Goal: Task Accomplishment & Management: Manage account settings

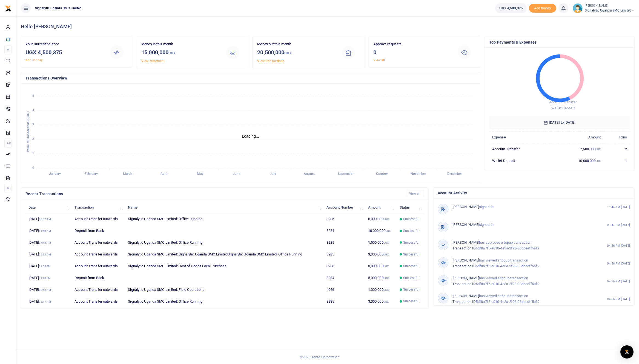
scroll to position [0, 0]
click at [616, 11] on span "Signalytic Uganda SMC Limited" at bounding box center [609, 10] width 50 height 5
click at [617, 21] on link "Switch accounts" at bounding box center [609, 20] width 48 height 8
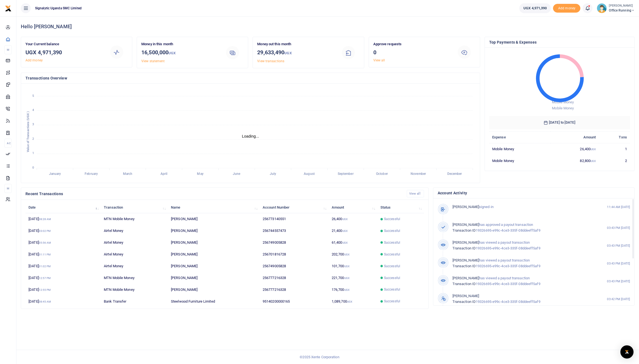
scroll to position [0, 0]
click at [630, 11] on span "Office Running" at bounding box center [621, 10] width 26 height 5
click at [605, 18] on link "Switch accounts" at bounding box center [609, 20] width 48 height 8
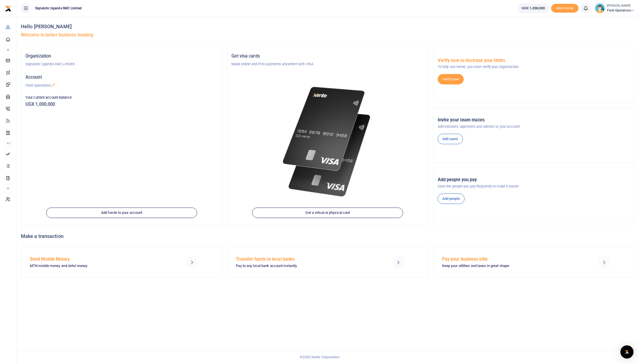
click at [632, 4] on small "[PERSON_NAME]" at bounding box center [621, 6] width 28 height 5
click at [609, 21] on link "Switch accounts" at bounding box center [609, 20] width 48 height 8
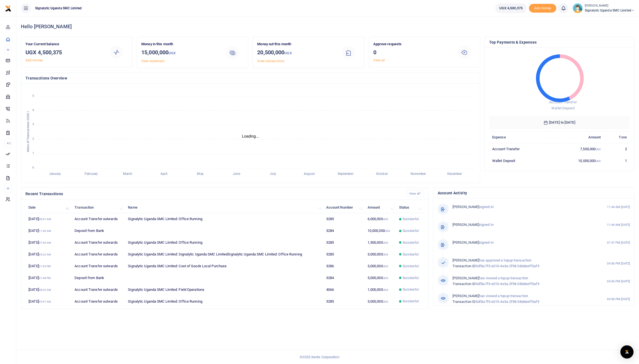
scroll to position [0, 0]
